Goal: Task Accomplishment & Management: Use online tool/utility

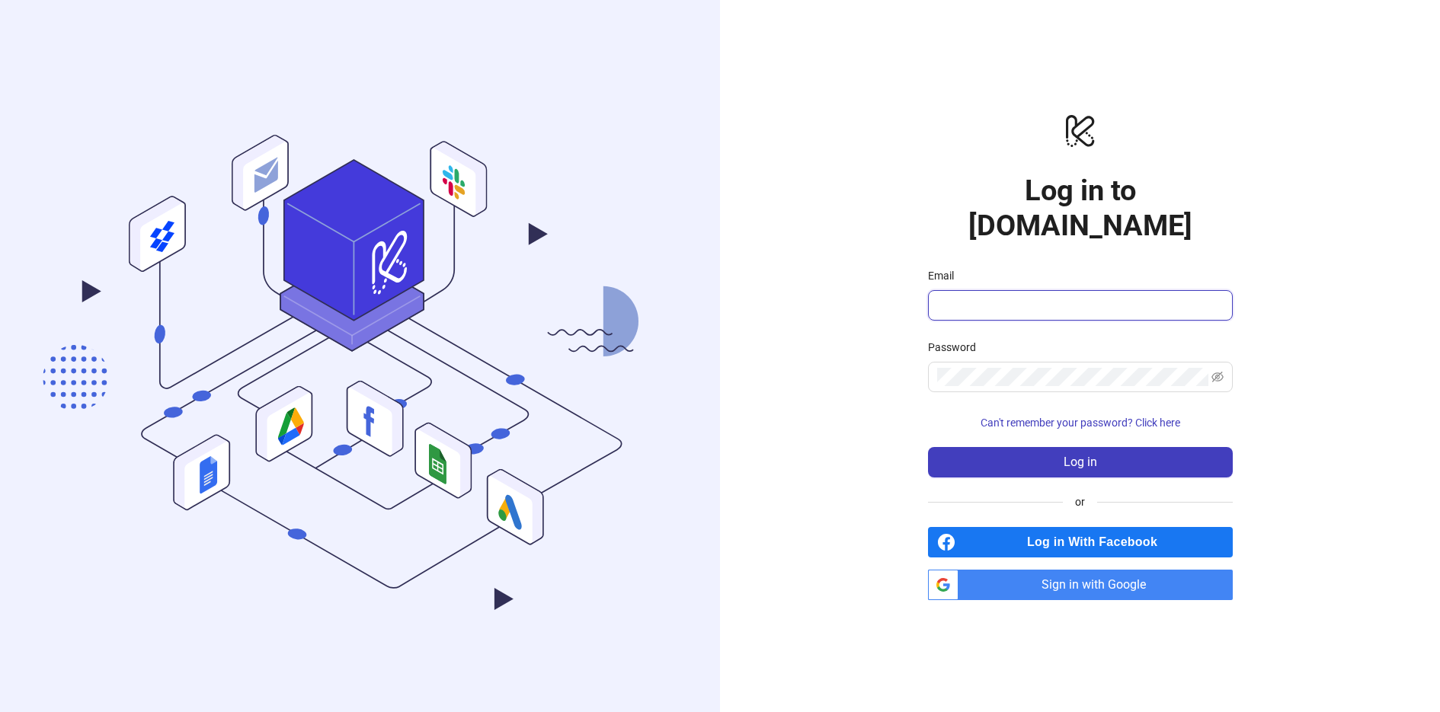
click at [1022, 296] on input "Email" at bounding box center [1078, 305] width 283 height 18
click at [1108, 296] on input "Email" at bounding box center [1078, 305] width 283 height 18
click at [1208, 368] on div at bounding box center [1208, 368] width 0 height 0
click at [1220, 296] on div at bounding box center [1220, 296] width 0 height 0
click at [1163, 268] on div "Email" at bounding box center [1080, 278] width 305 height 23
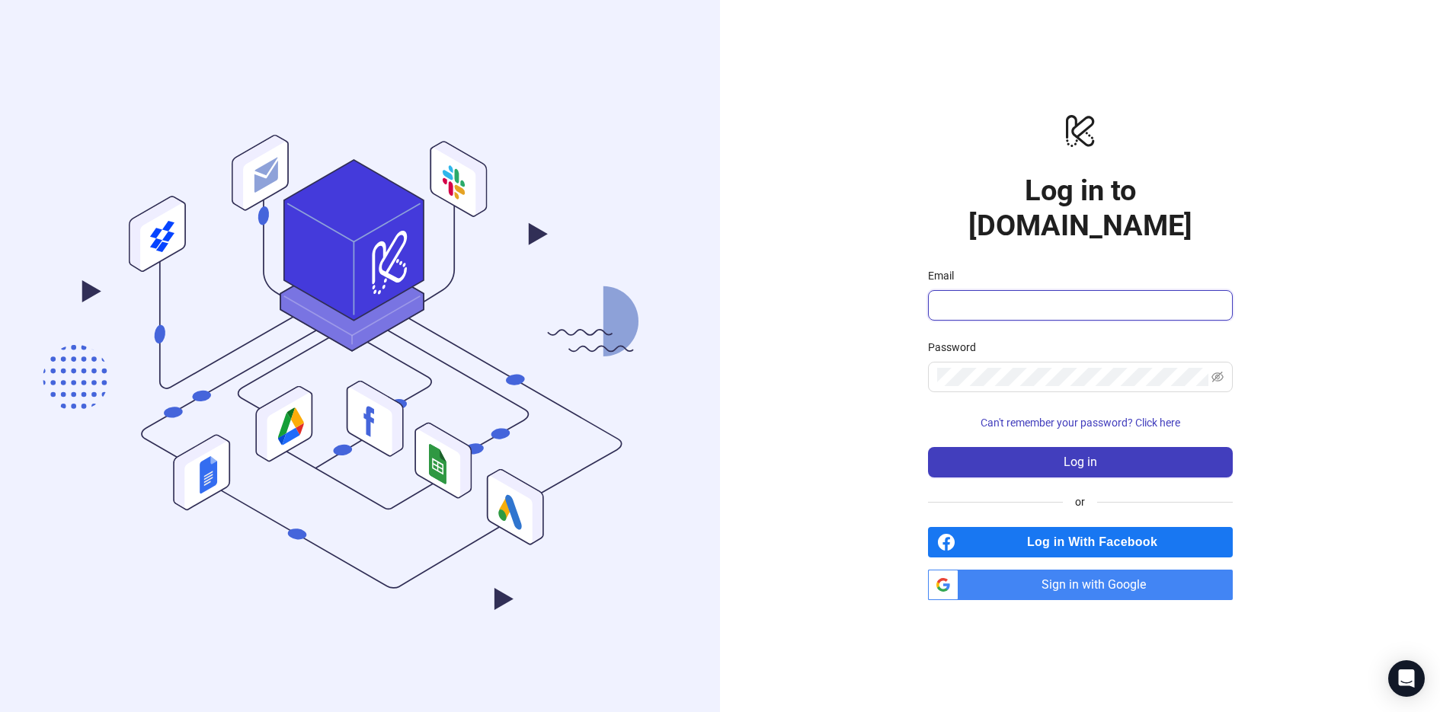
click at [978, 296] on input "Email" at bounding box center [1078, 305] width 283 height 18
type input "**********"
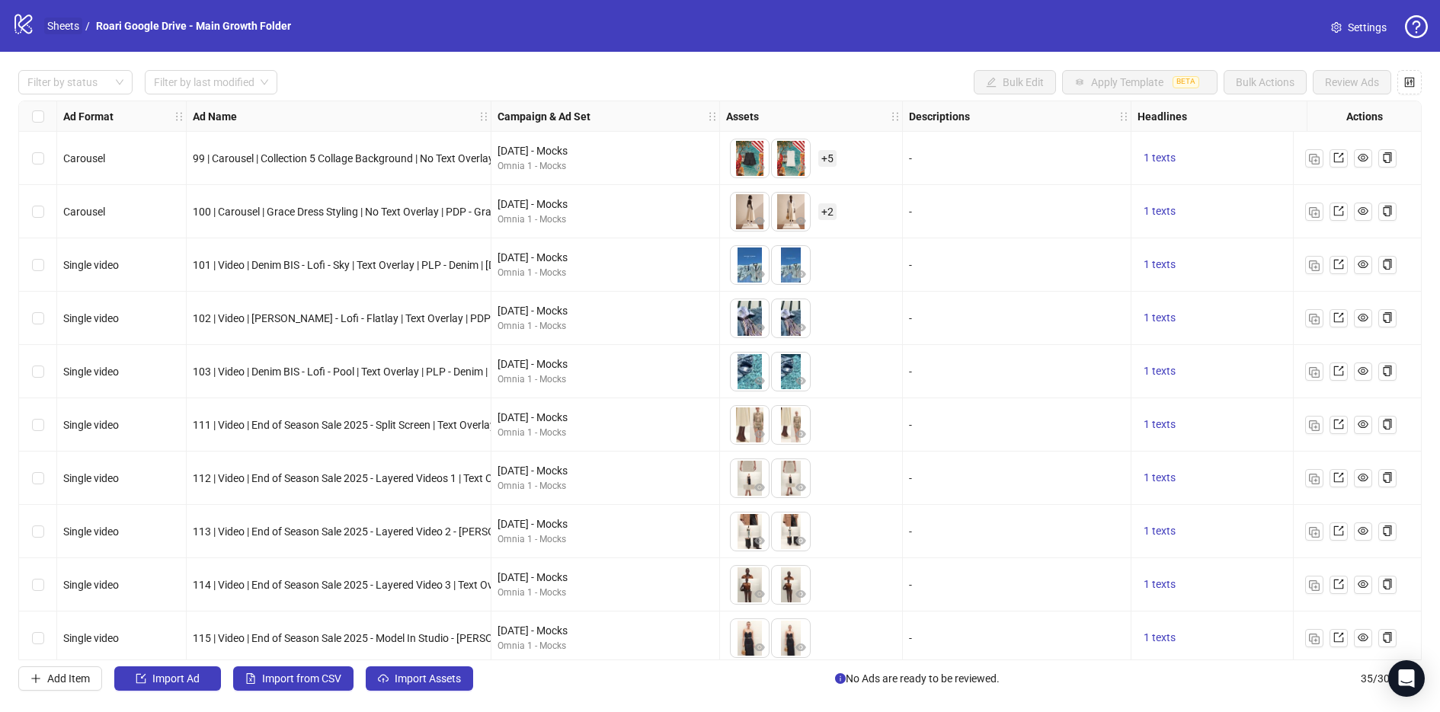
click at [62, 24] on link "Sheets" at bounding box center [63, 26] width 38 height 17
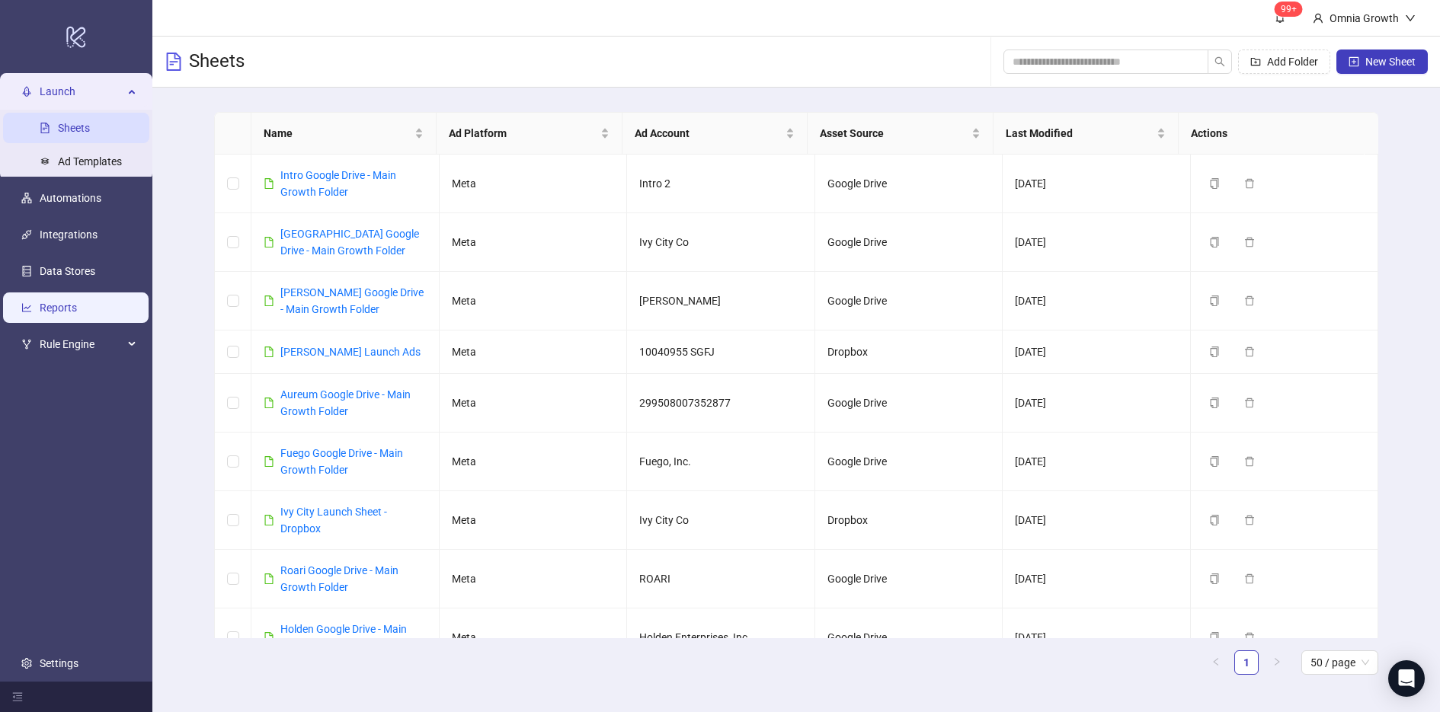
click at [63, 309] on link "Reports" at bounding box center [58, 308] width 37 height 12
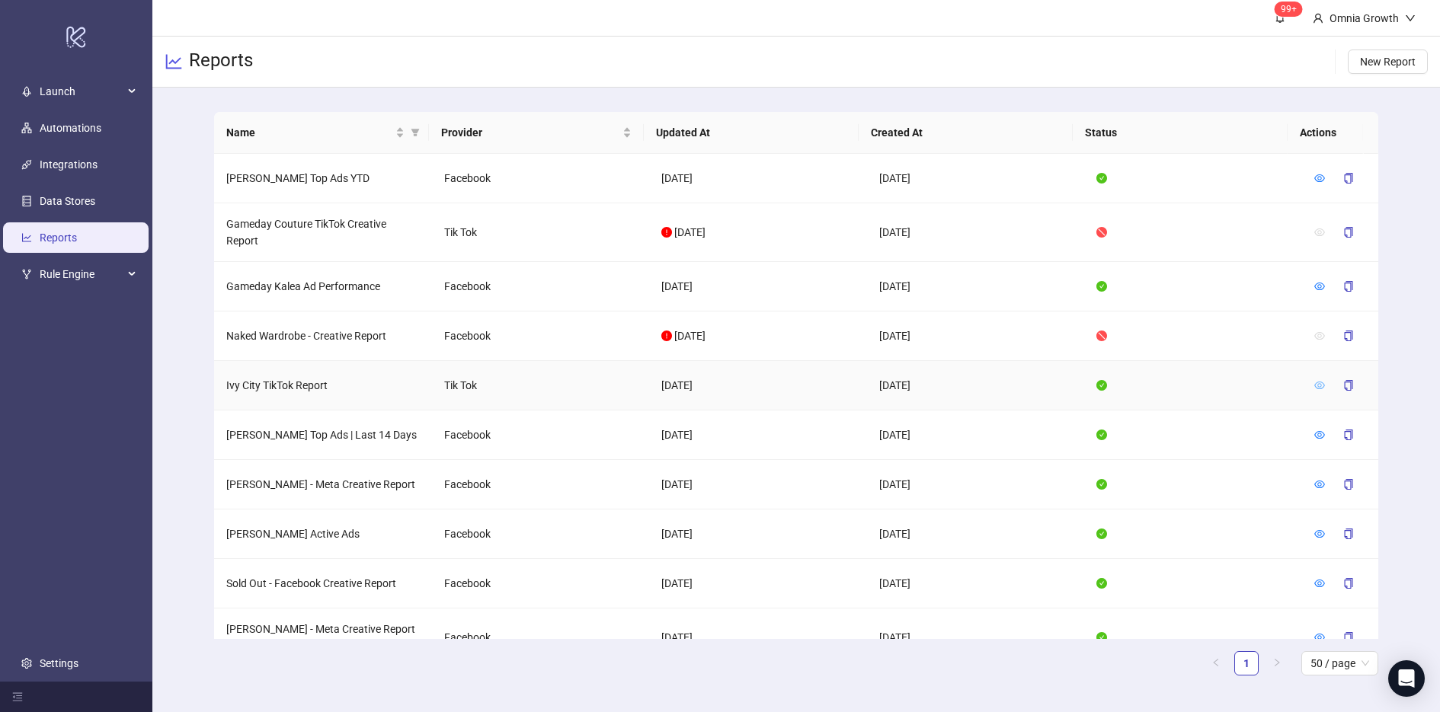
click at [1314, 383] on icon "eye" at bounding box center [1319, 385] width 11 height 11
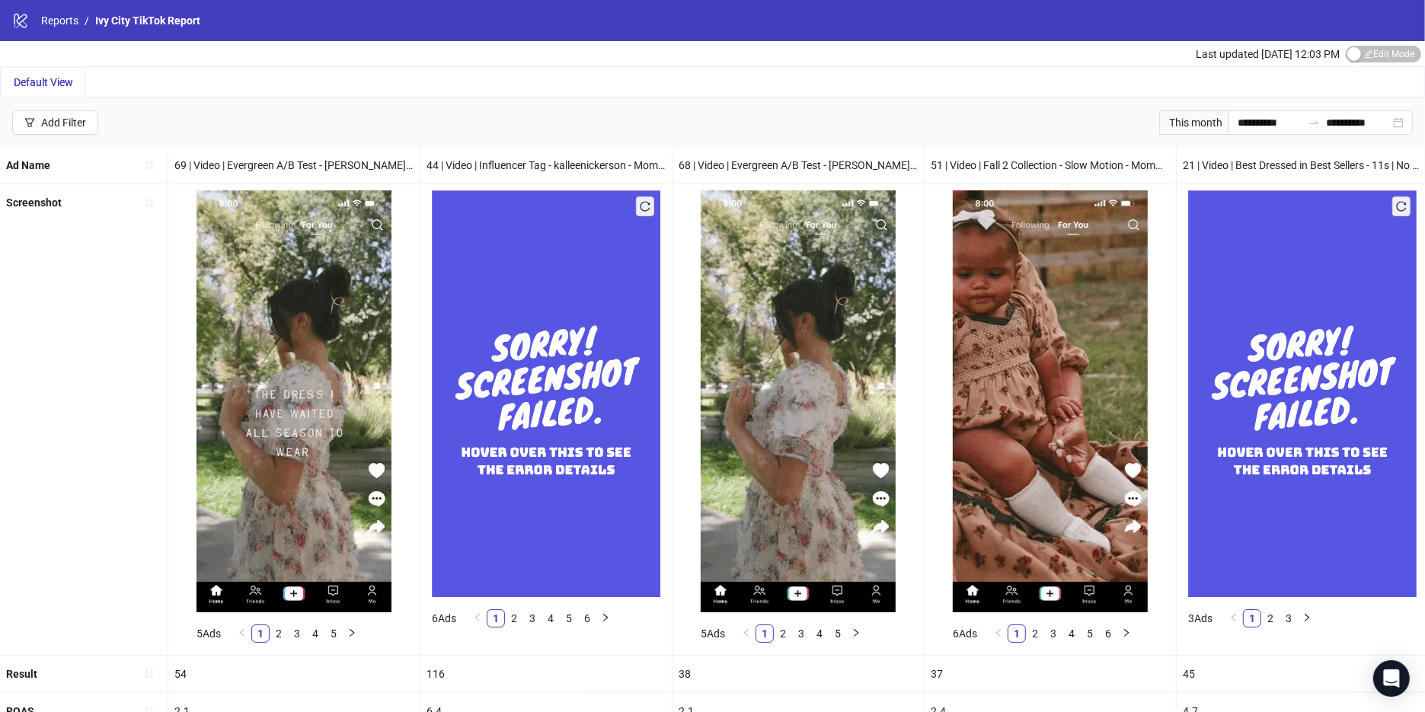
click at [1189, 125] on div "This month" at bounding box center [1194, 122] width 69 height 24
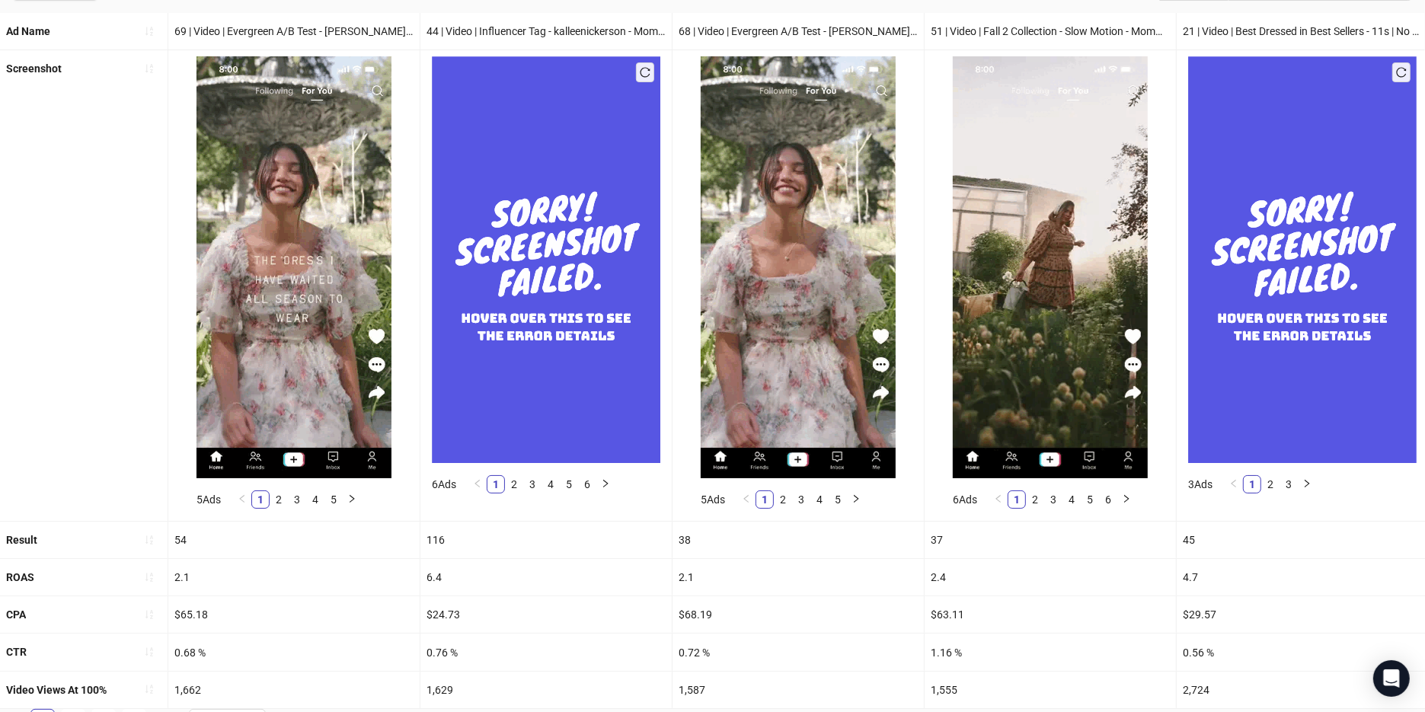
scroll to position [166, 0]
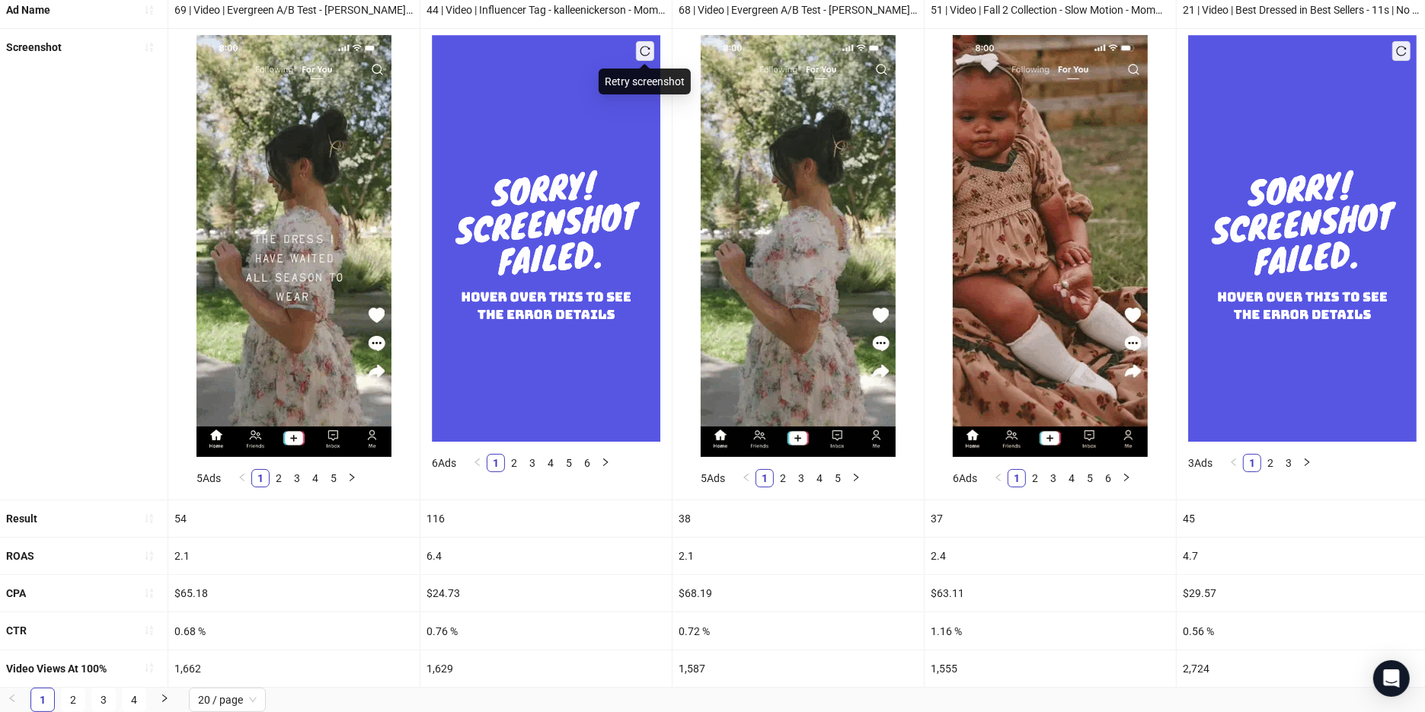
click at [647, 46] on icon "reload" at bounding box center [645, 51] width 11 height 11
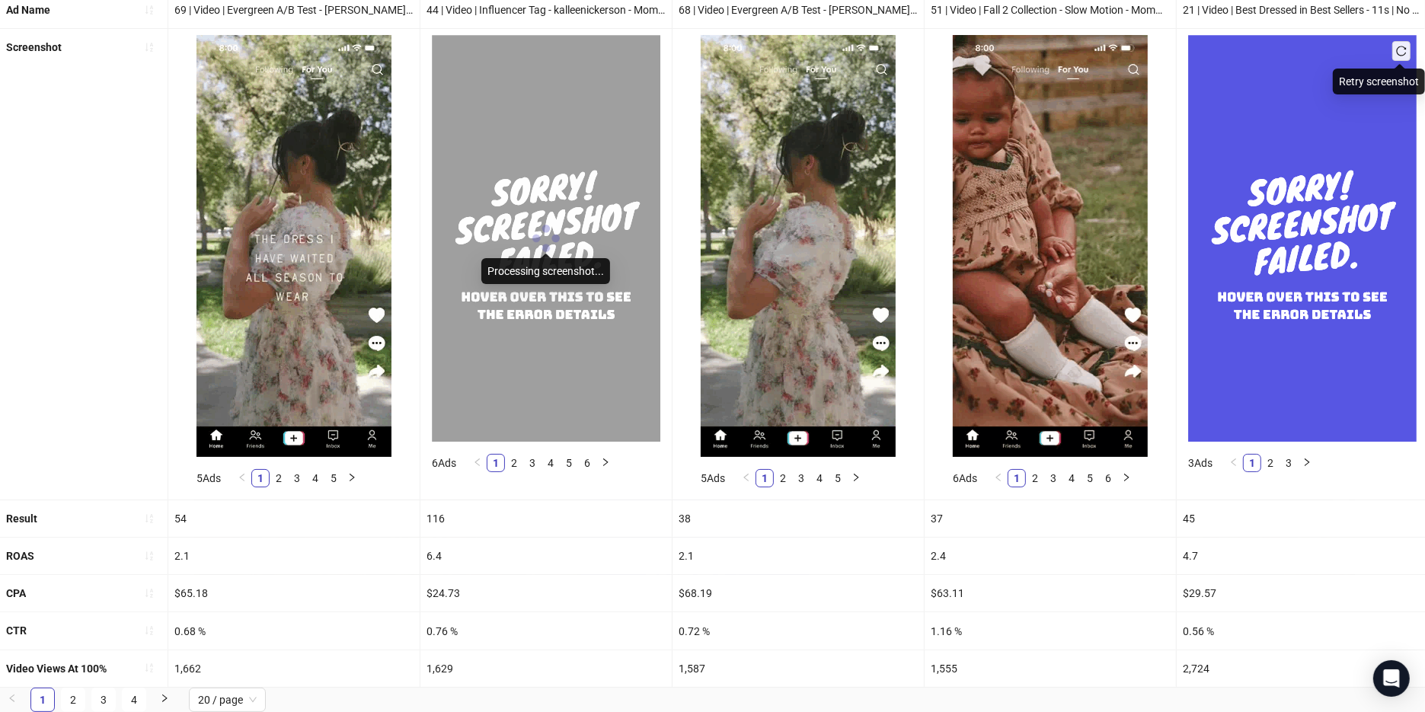
click at [1397, 46] on icon "reload" at bounding box center [1402, 51] width 10 height 10
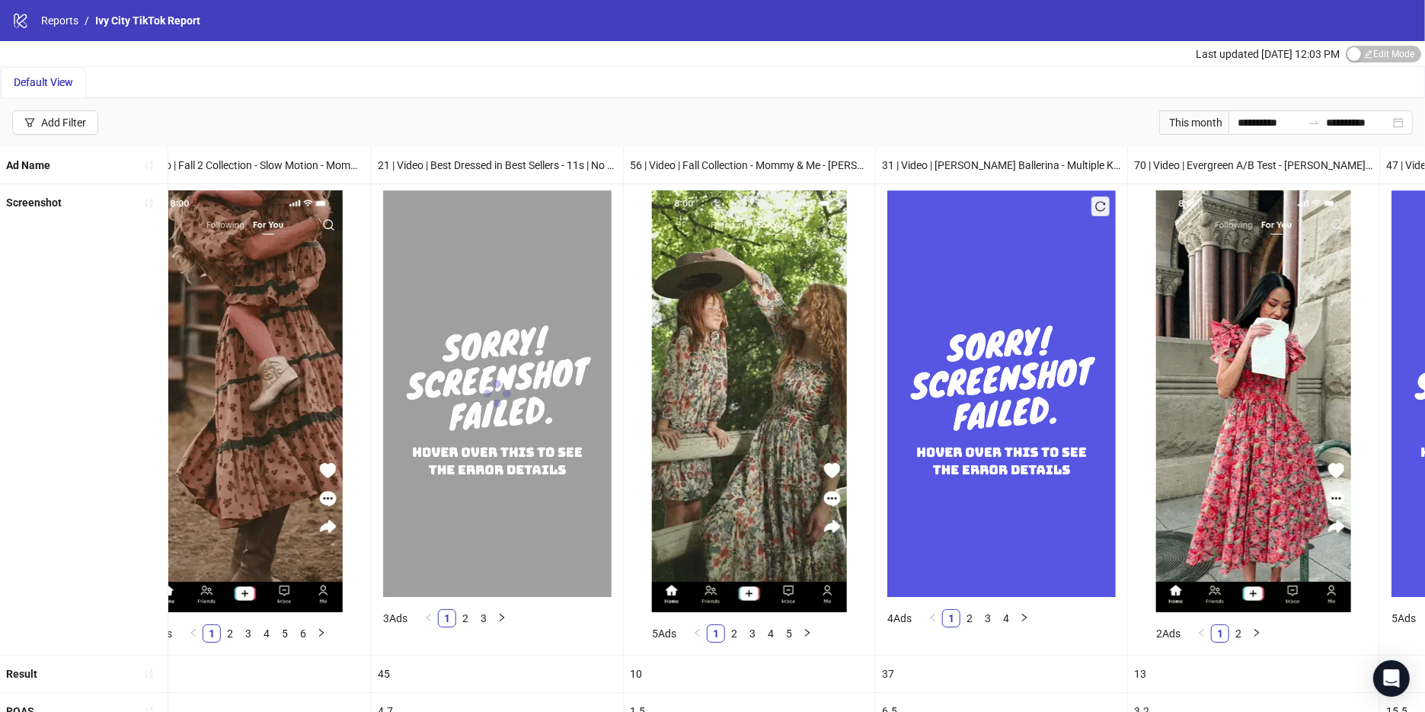
scroll to position [0, 876]
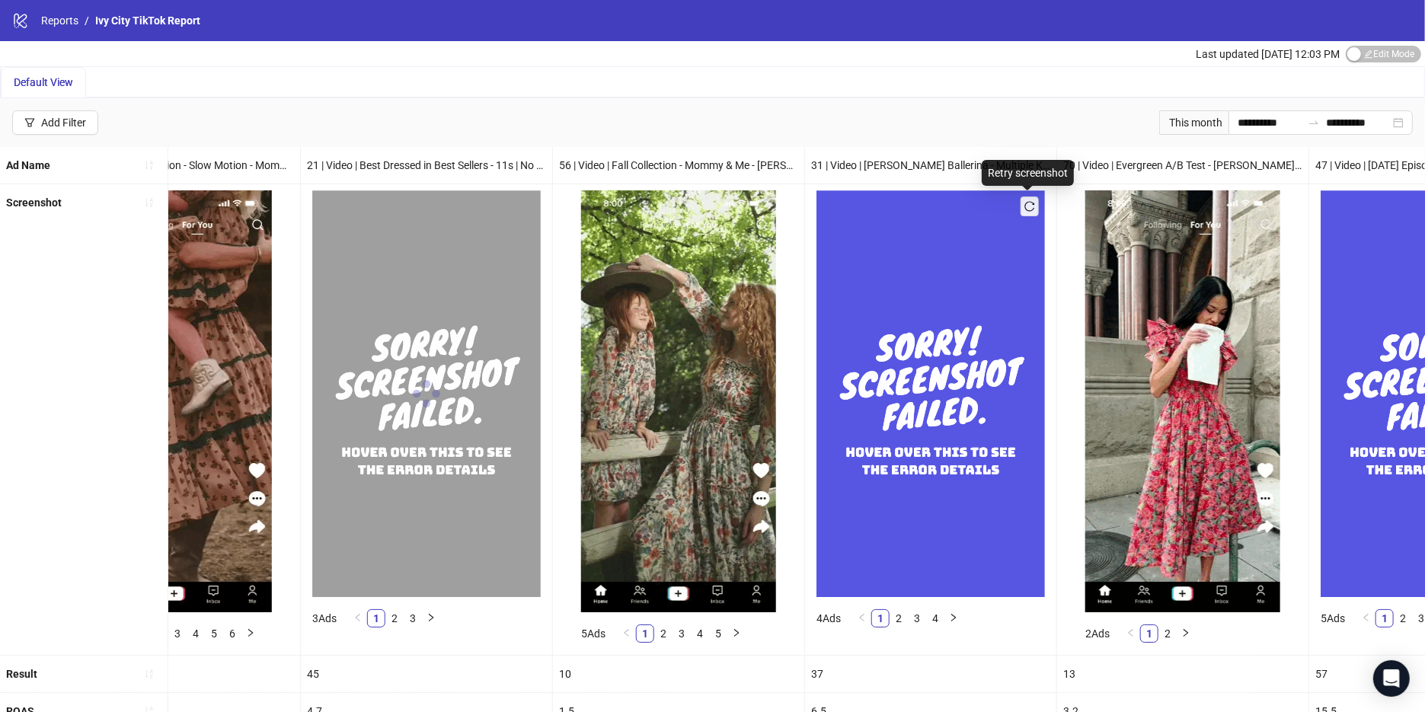
click at [1027, 206] on icon "reload" at bounding box center [1030, 206] width 11 height 11
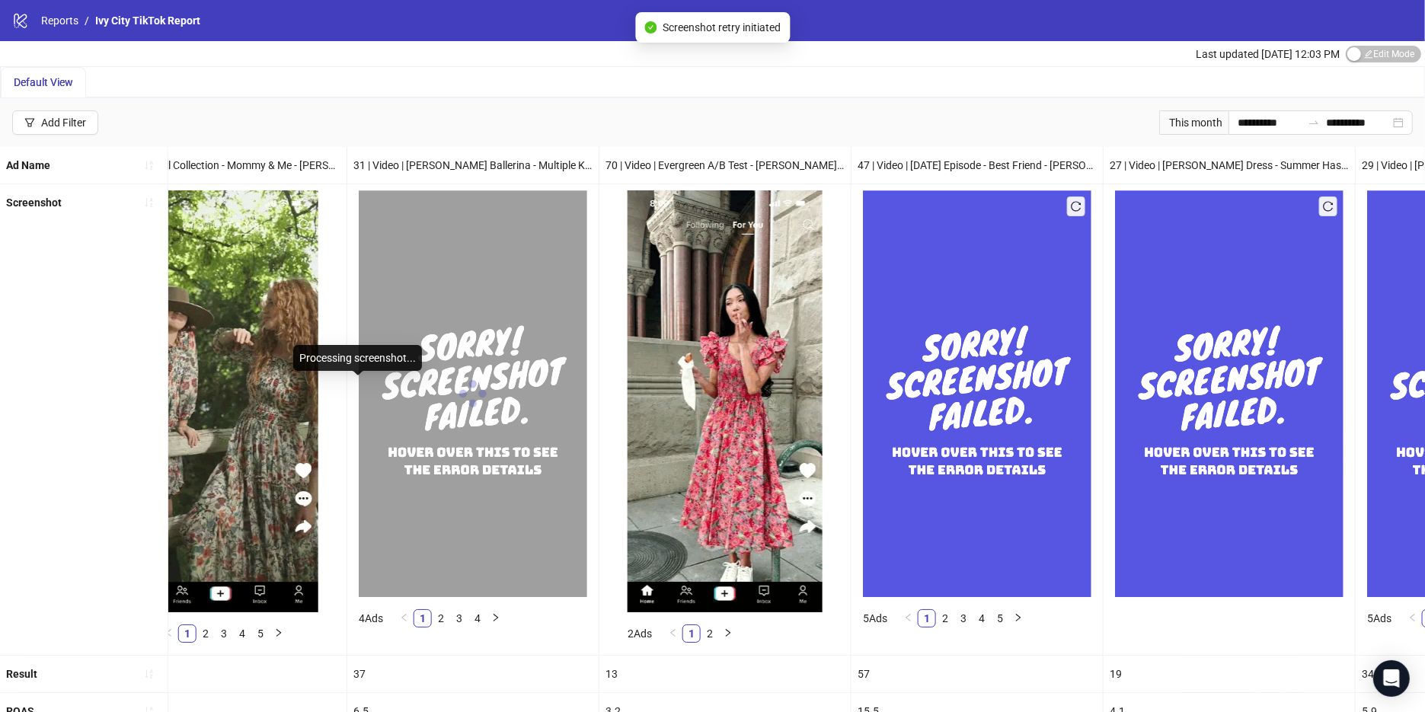
scroll to position [0, 1447]
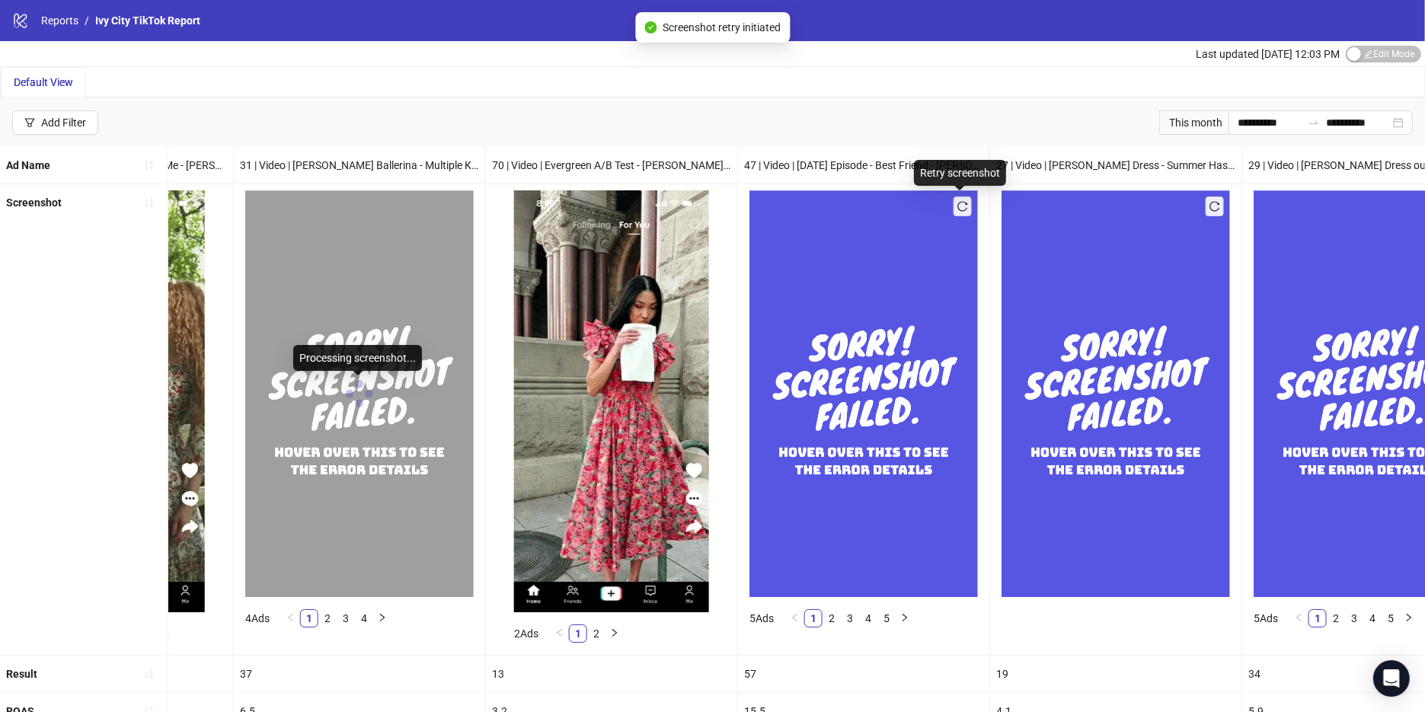
click at [960, 210] on span "button" at bounding box center [963, 206] width 11 height 12
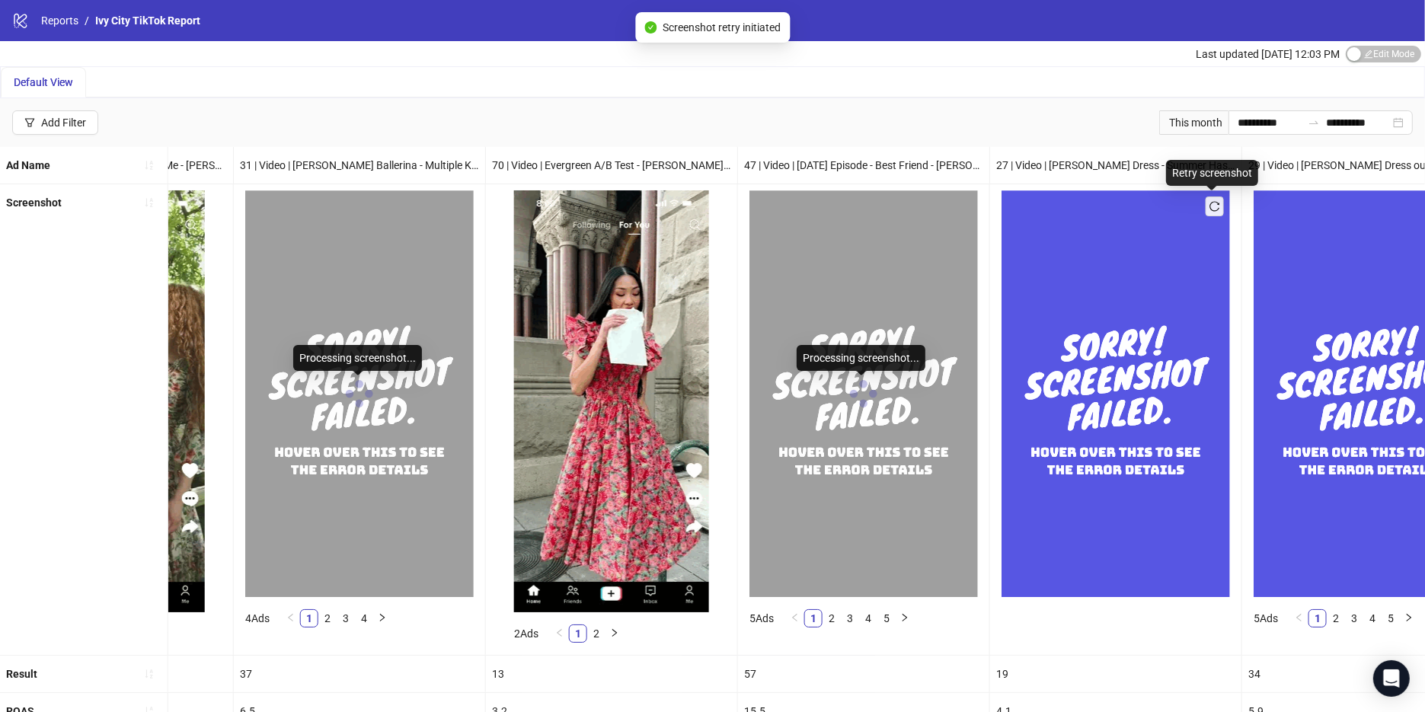
click at [1211, 206] on icon "reload" at bounding box center [1215, 206] width 11 height 11
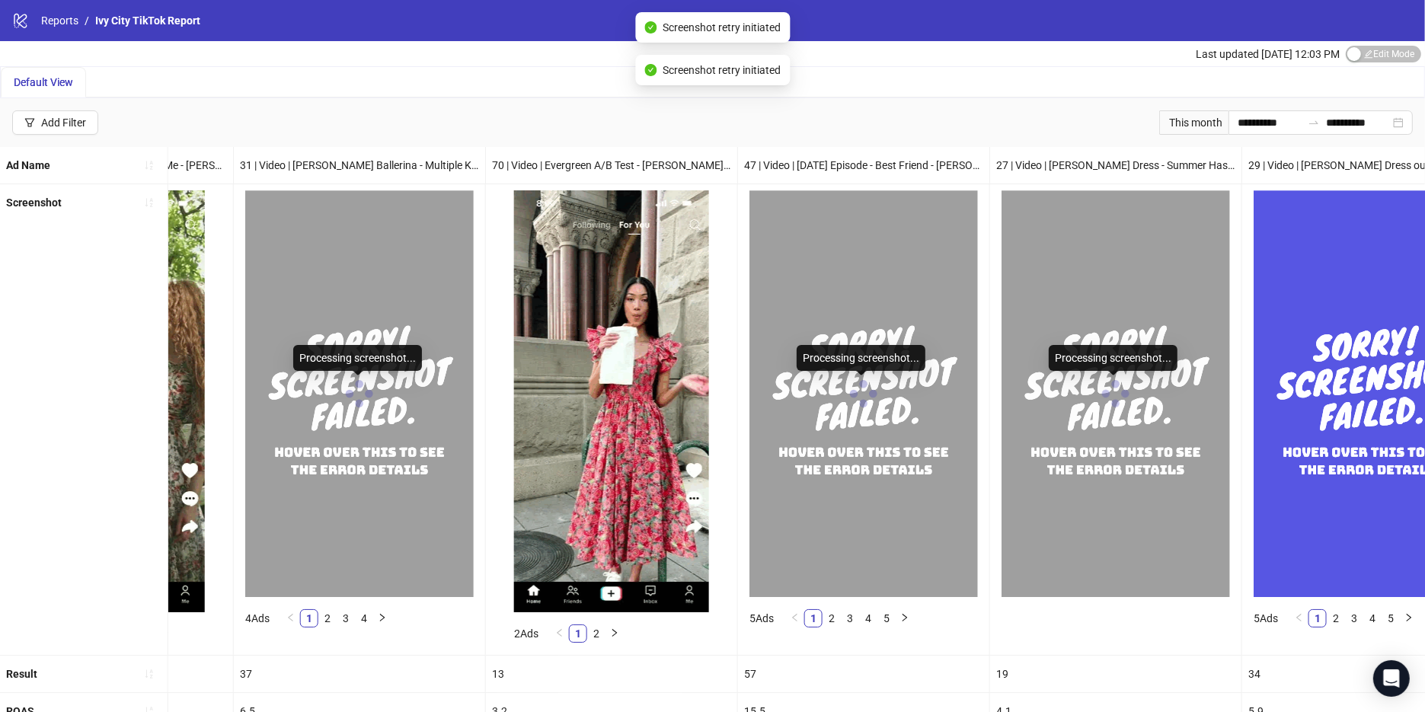
scroll to position [0, 1828]
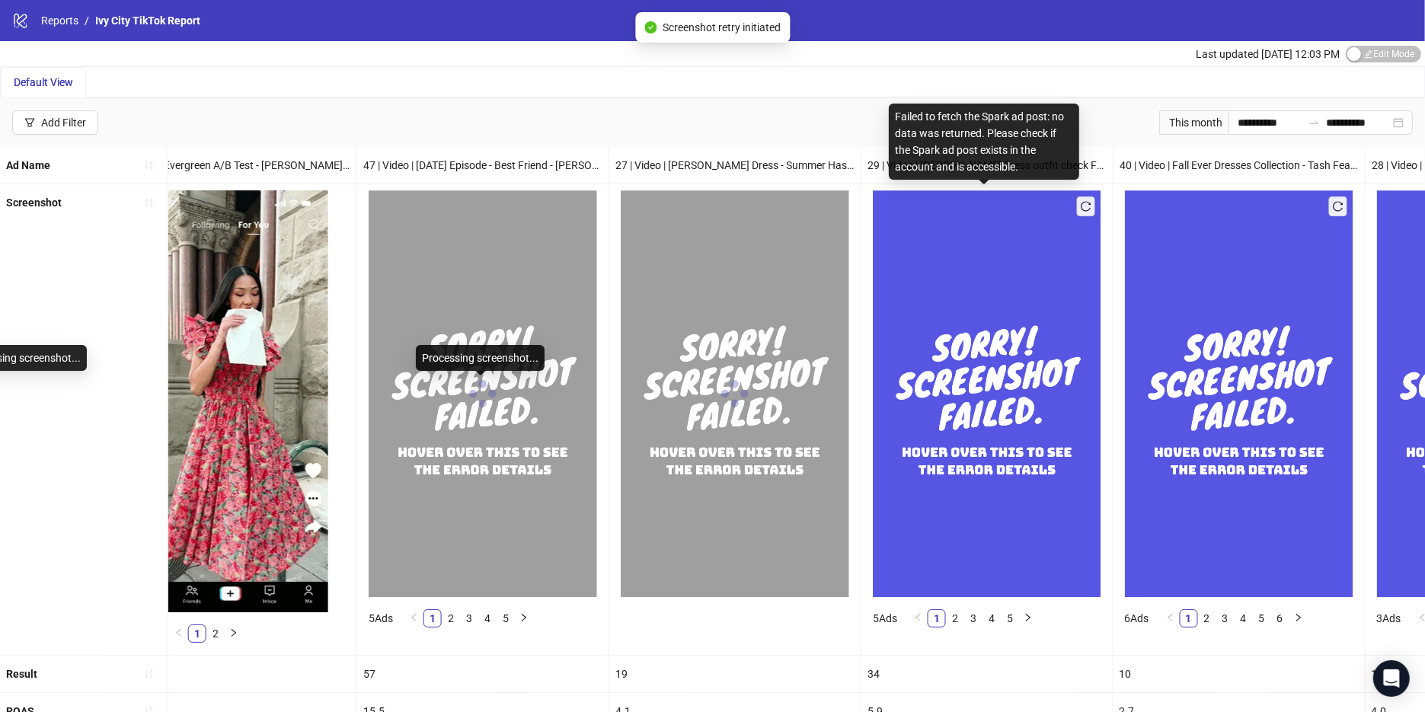
click at [1073, 203] on img at bounding box center [987, 393] width 229 height 406
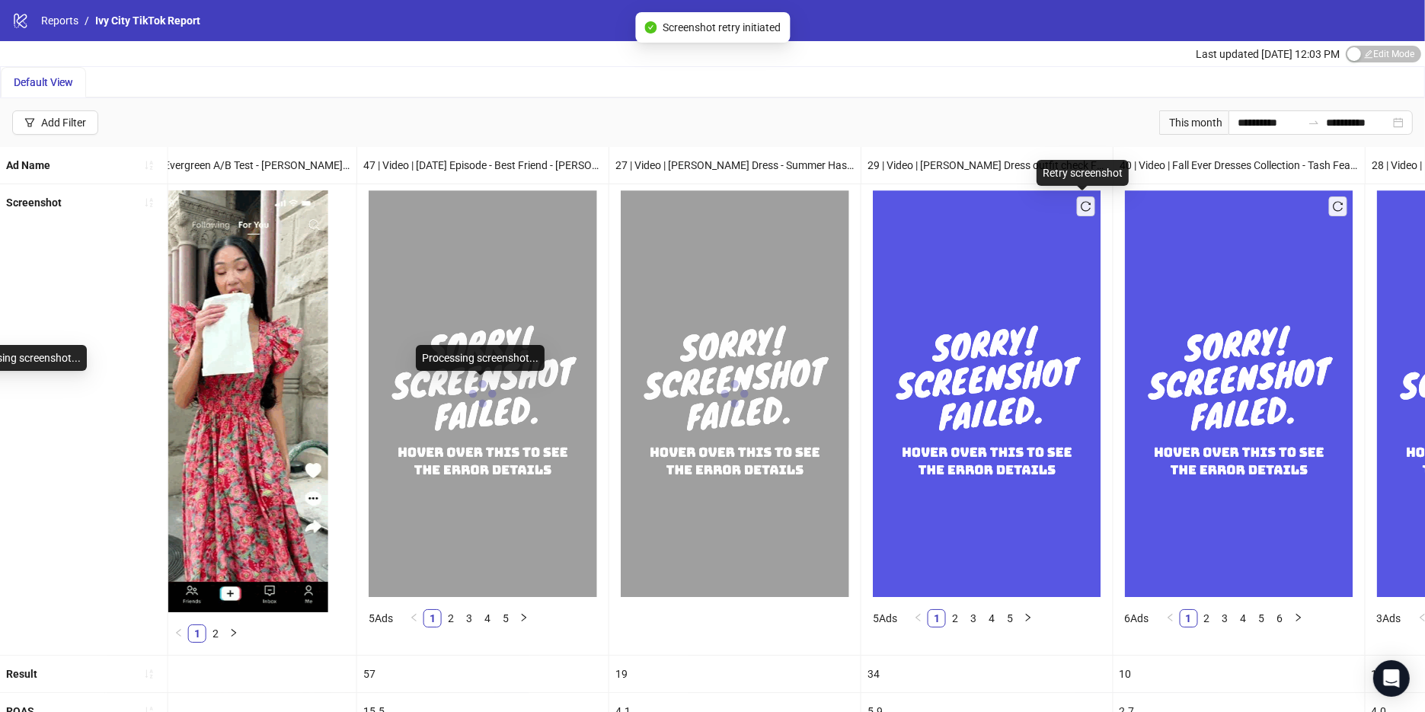
click at [1081, 206] on icon "reload" at bounding box center [1086, 206] width 11 height 11
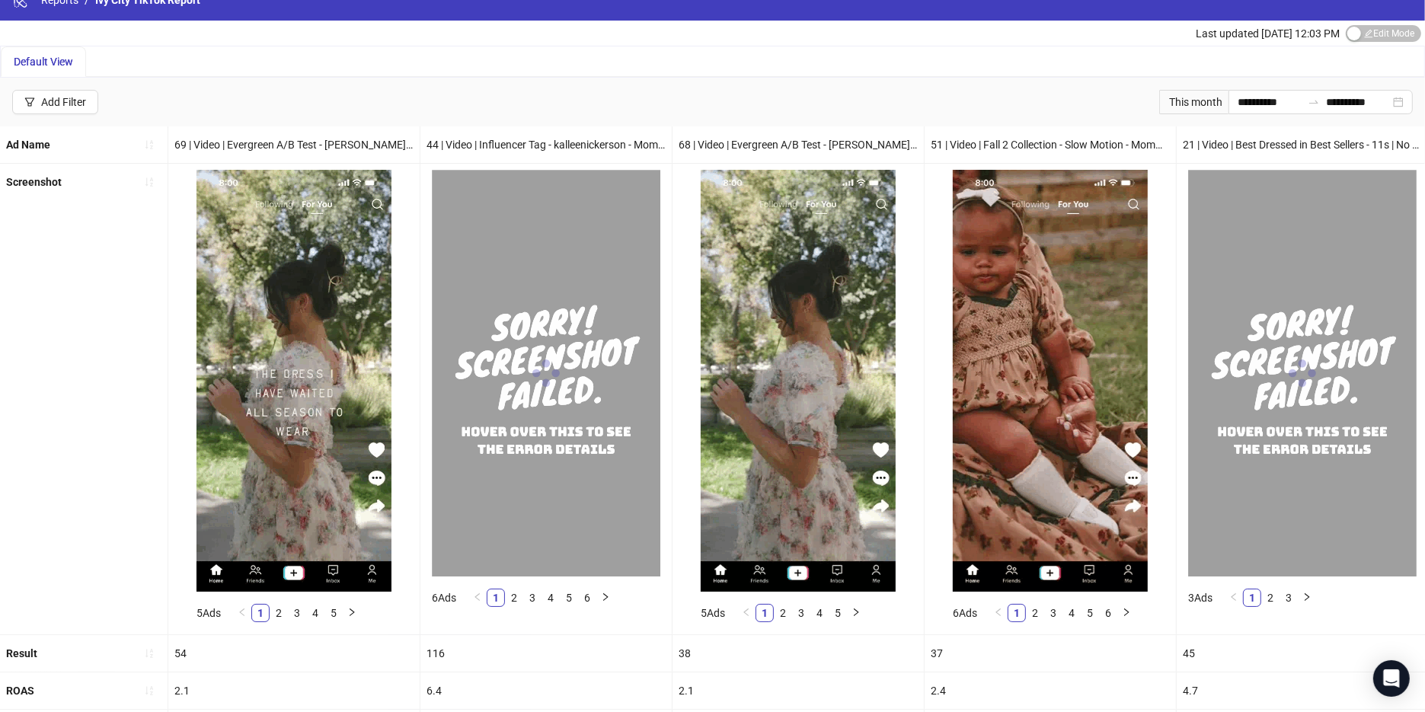
scroll to position [0, 0]
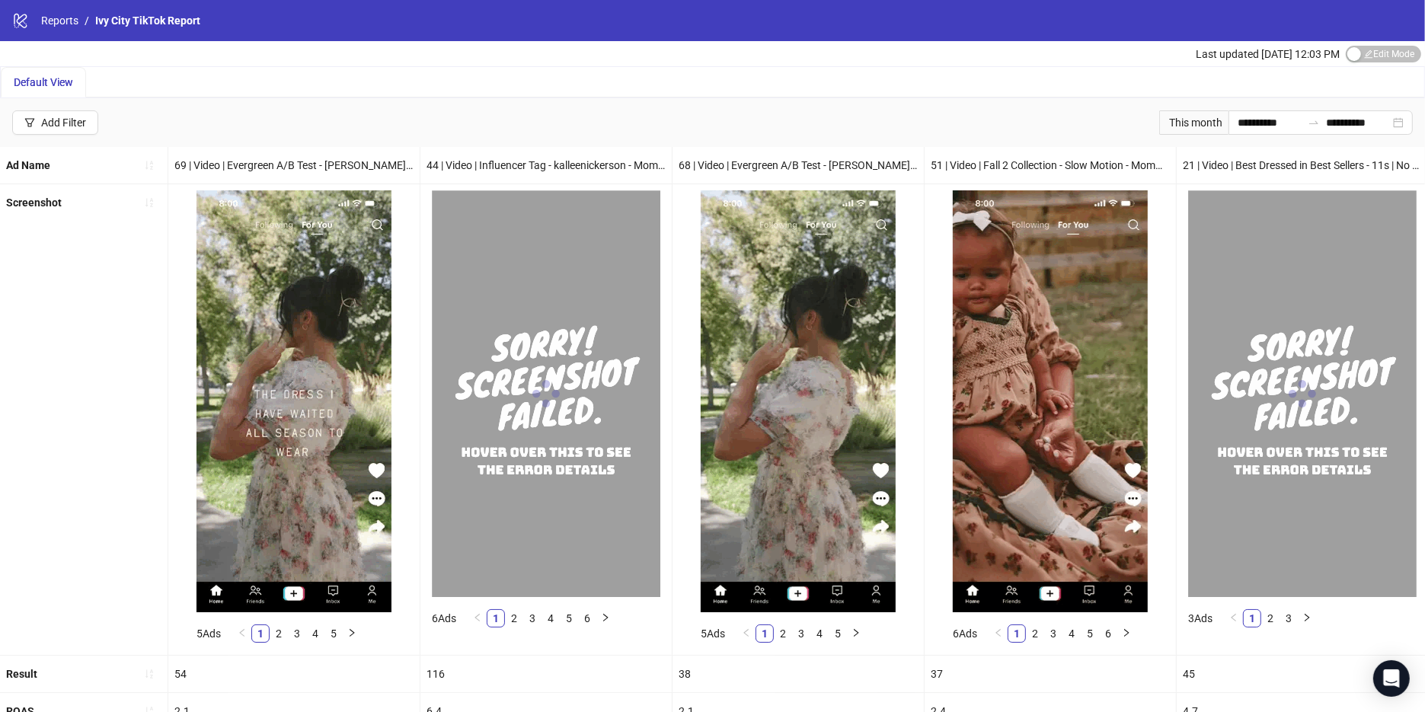
click at [501, 401] on img at bounding box center [546, 393] width 229 height 406
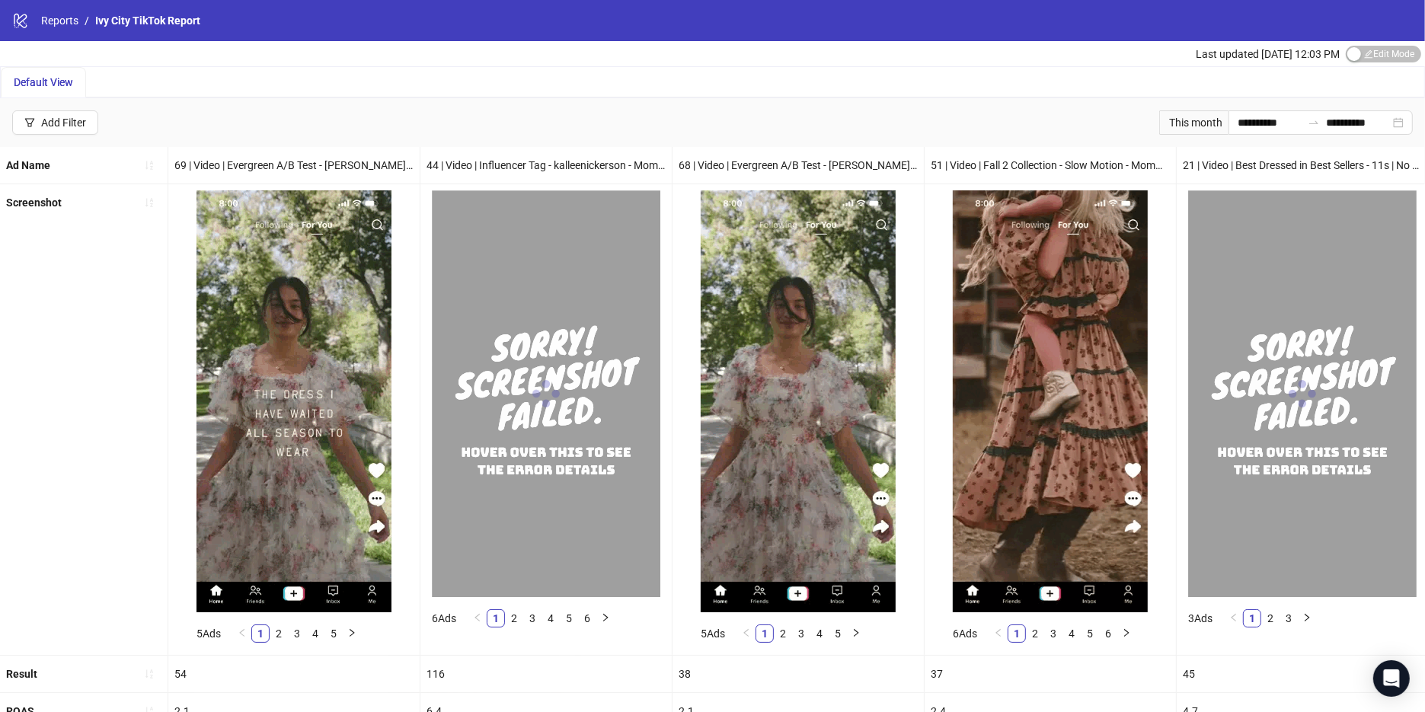
click at [541, 399] on span at bounding box center [546, 394] width 34 height 34
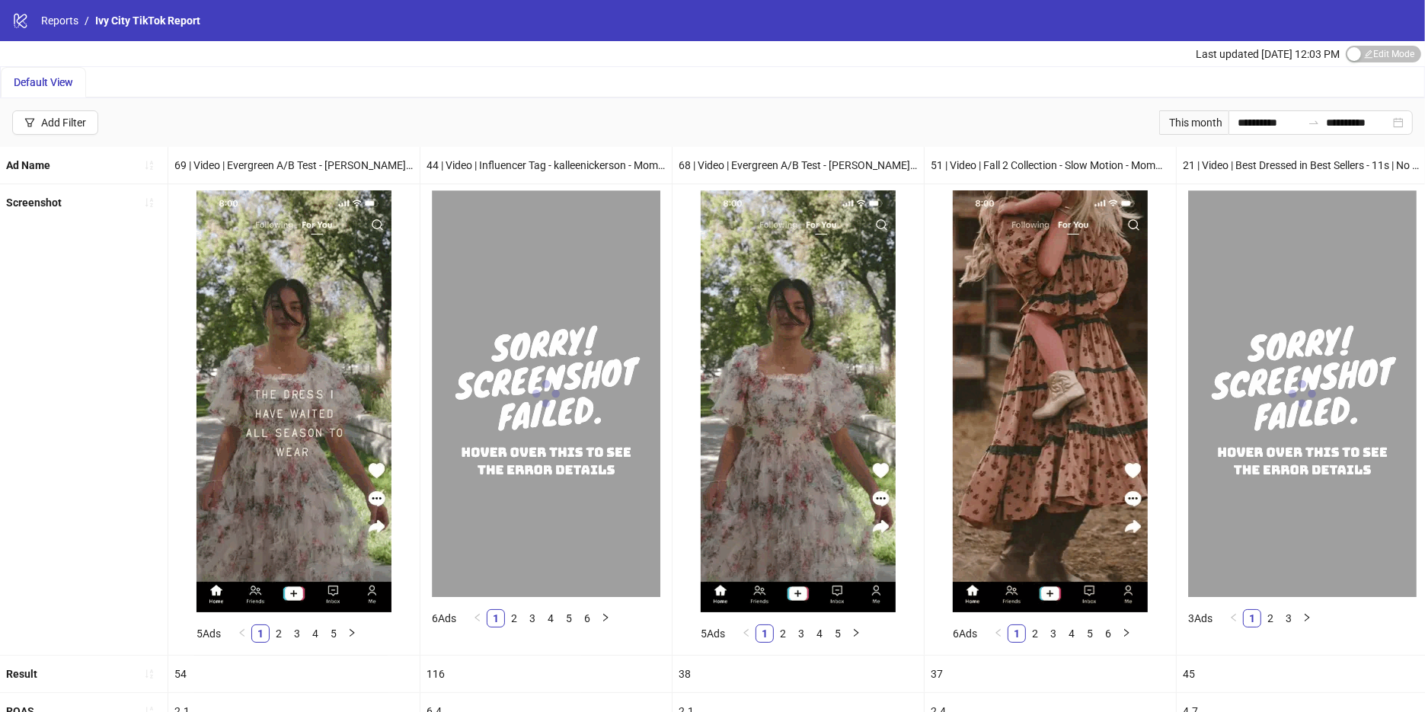
click at [475, 408] on img at bounding box center [546, 393] width 229 height 406
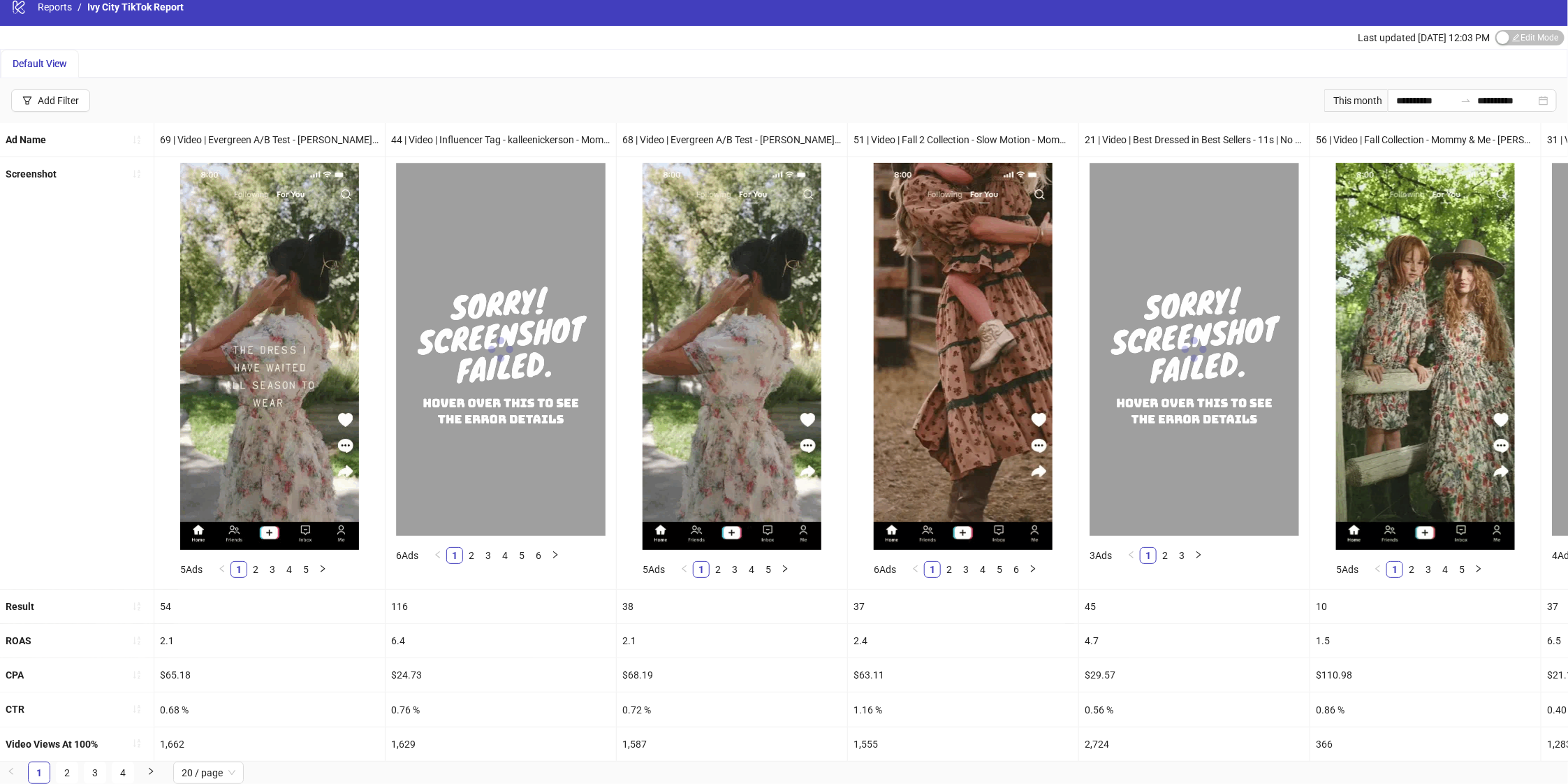
scroll to position [25, 0]
